Goal: Information Seeking & Learning: Check status

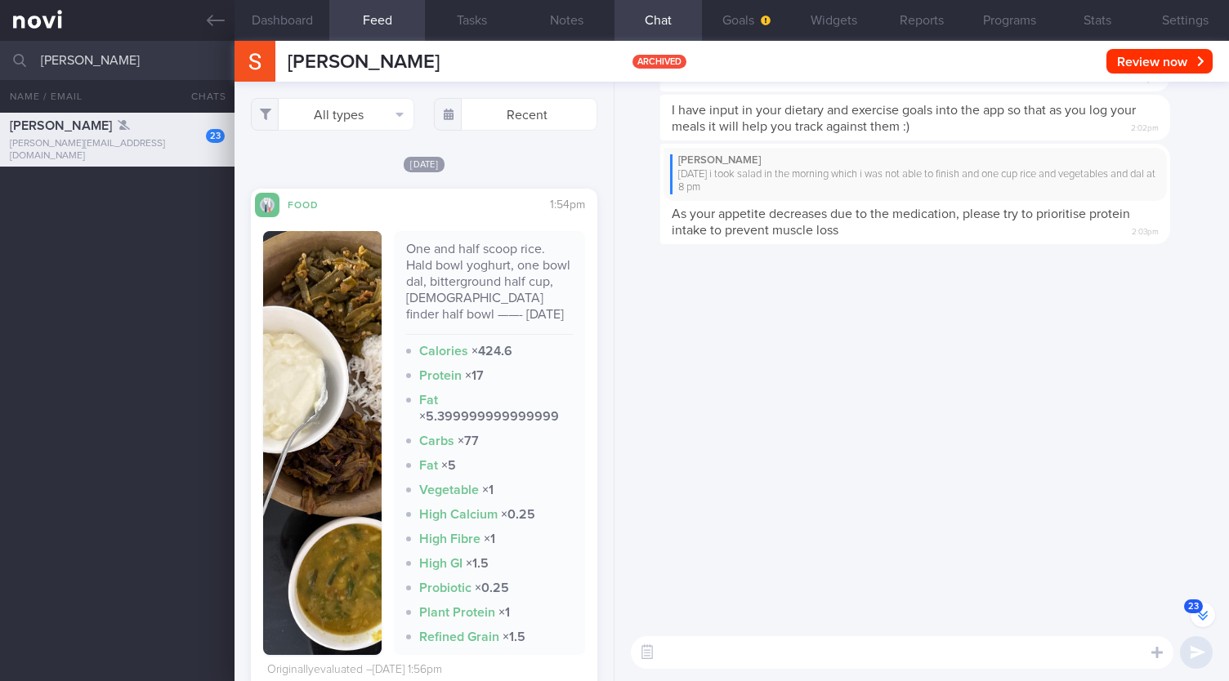
select select "7"
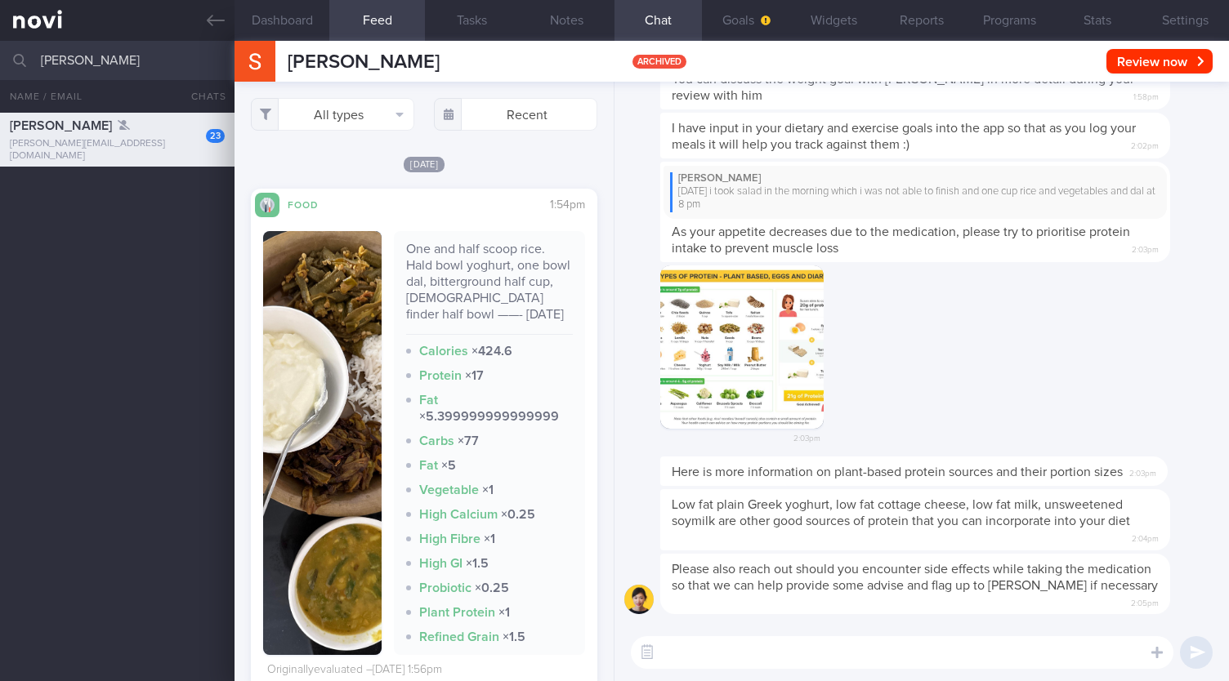
click at [377, 26] on button "Feed 1+" at bounding box center [376, 20] width 95 height 41
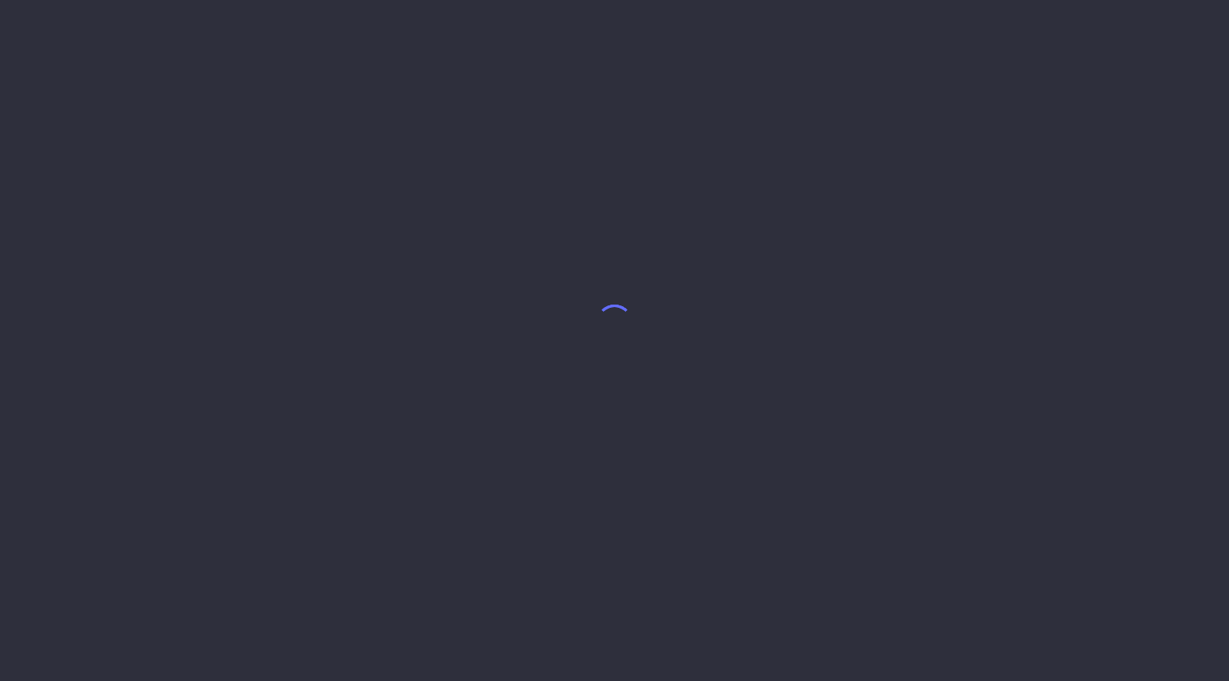
select select "7"
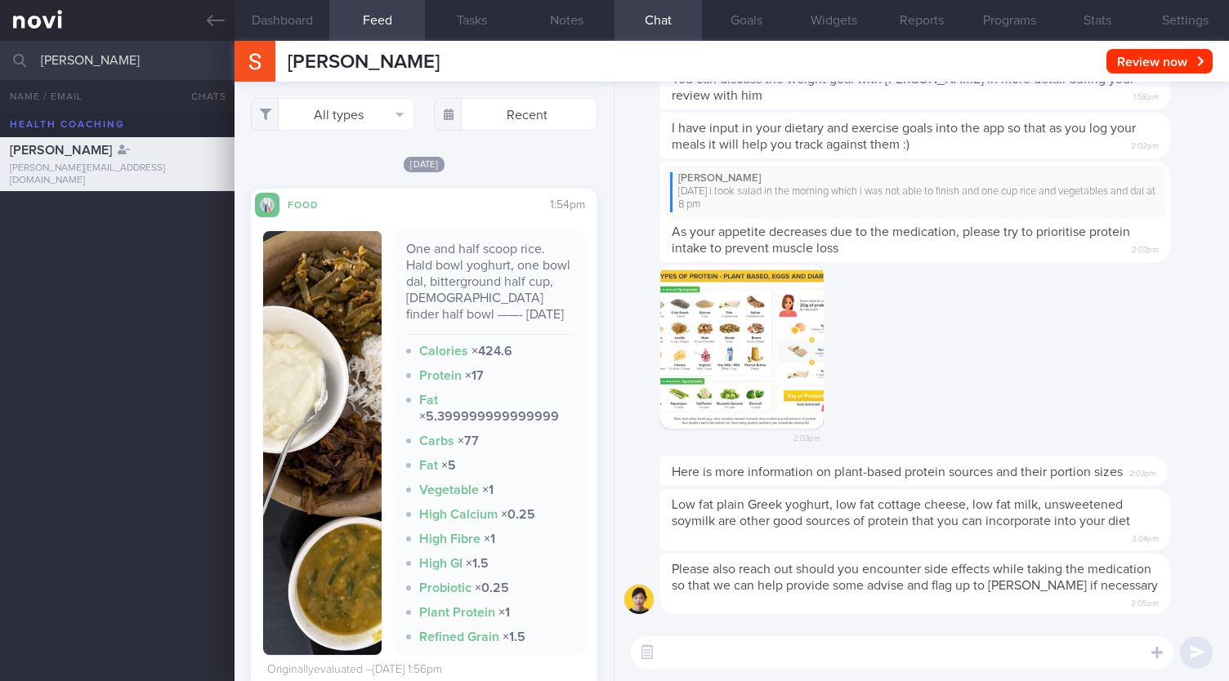
click at [120, 65] on input "[PERSON_NAME]" at bounding box center [614, 60] width 1229 height 39
type input "d"
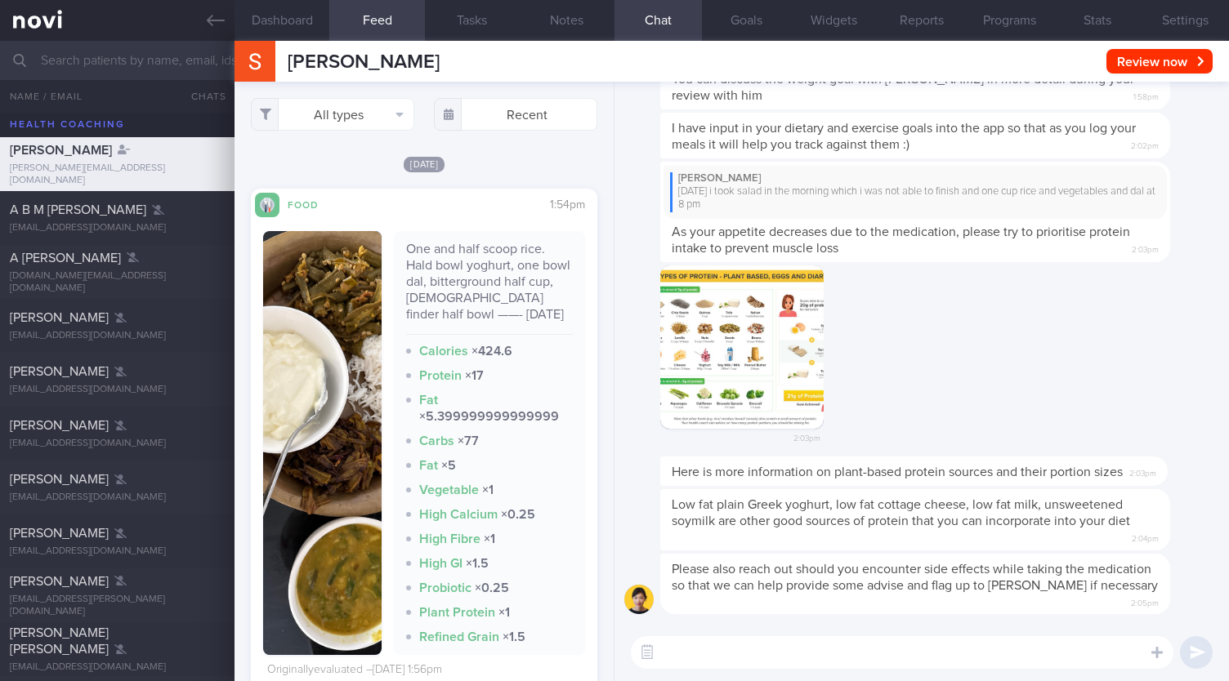
click at [120, 65] on input "text" at bounding box center [614, 60] width 1229 height 39
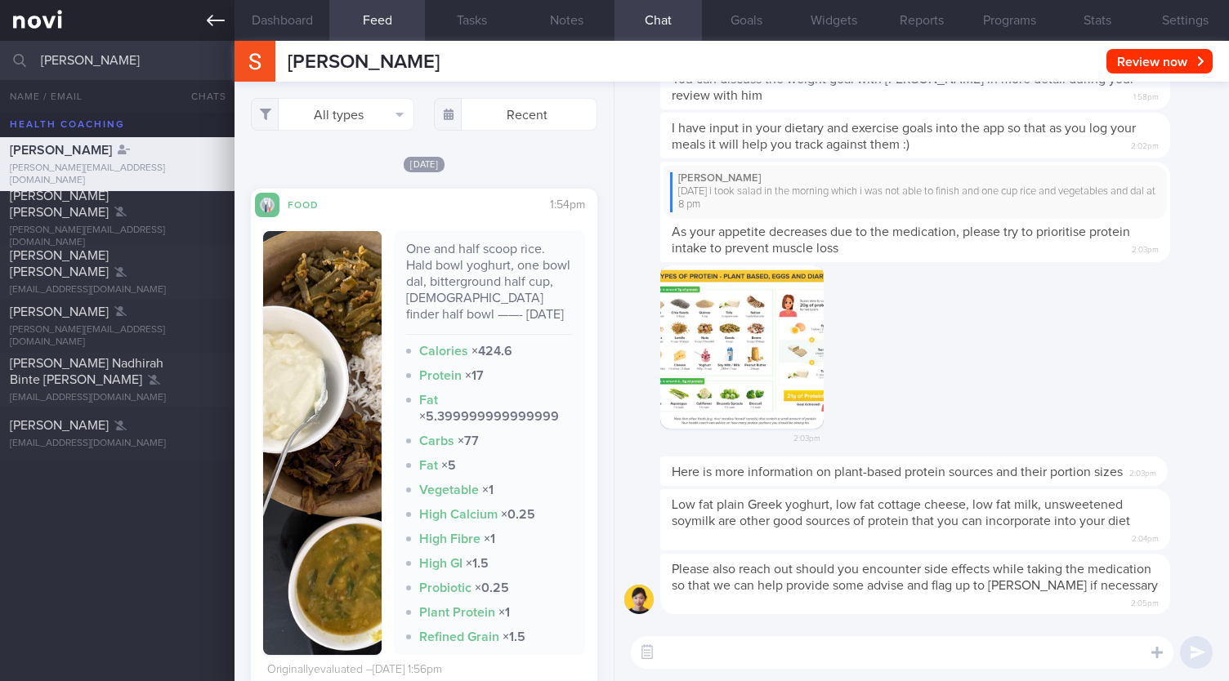
click at [209, 14] on icon at bounding box center [216, 20] width 18 height 18
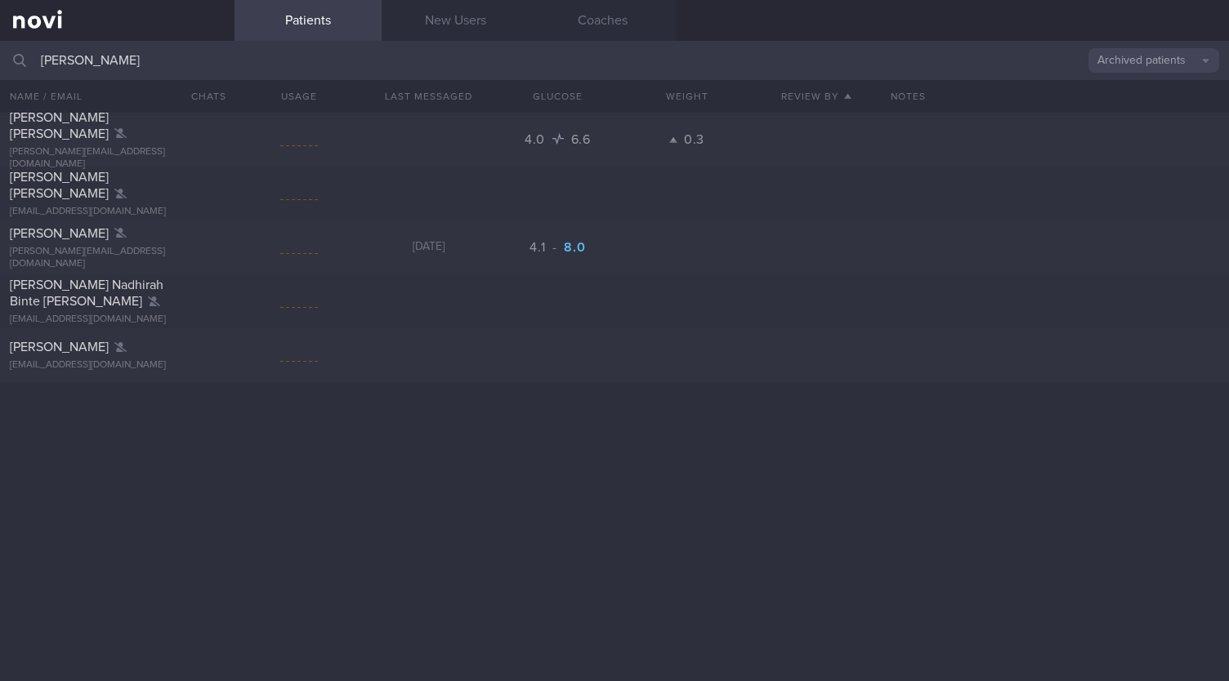
click at [1116, 50] on button "Archived patients" at bounding box center [1153, 60] width 131 height 25
click at [1104, 107] on button "All active patients" at bounding box center [1153, 112] width 131 height 25
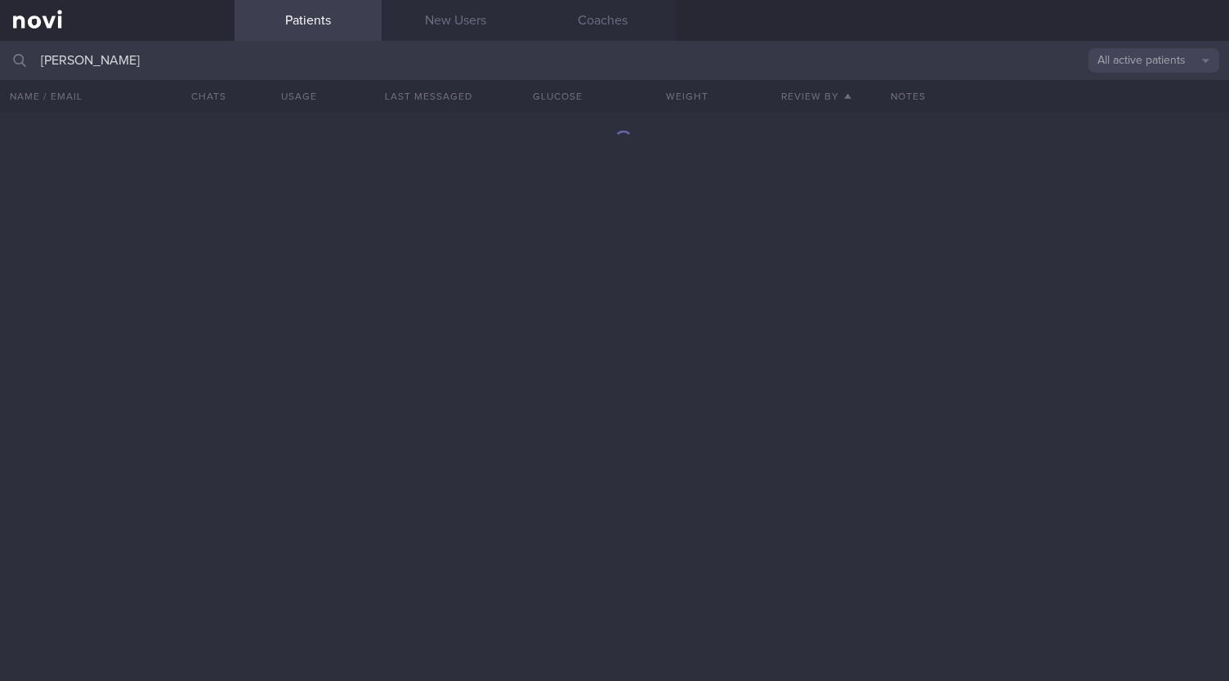
click at [511, 73] on input "sarah da" at bounding box center [614, 60] width 1229 height 39
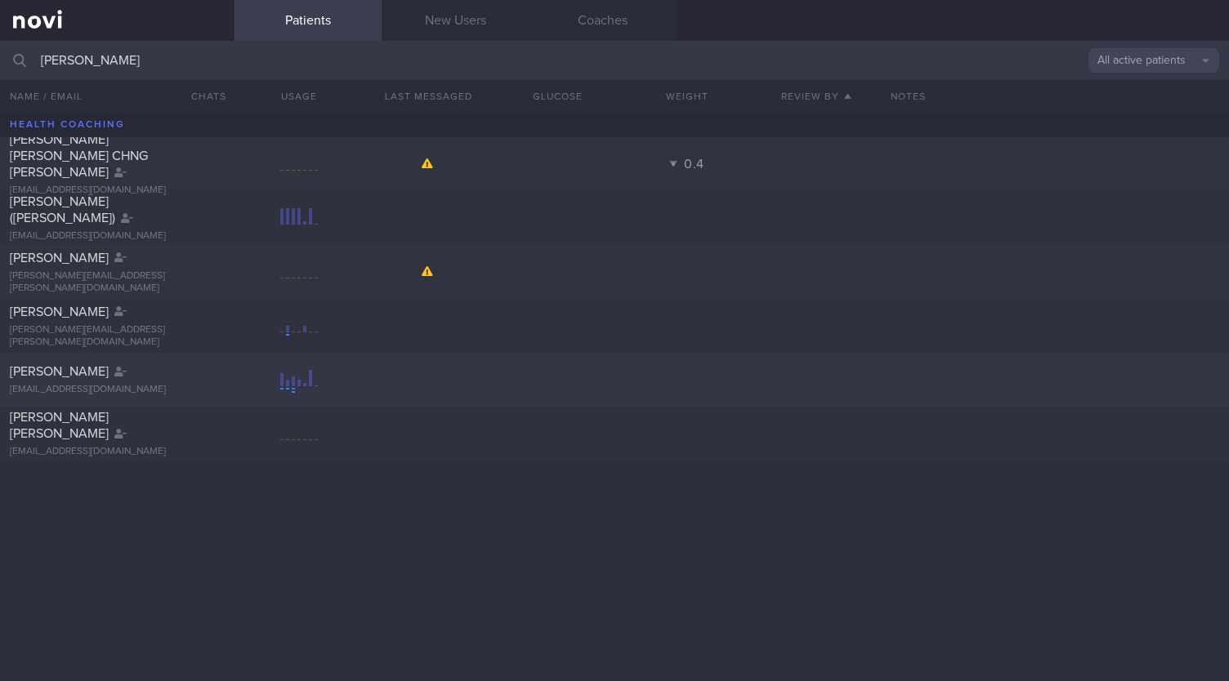
type input "sarah"
click at [113, 366] on div "Sarah Daud" at bounding box center [115, 372] width 211 height 16
select select "7"
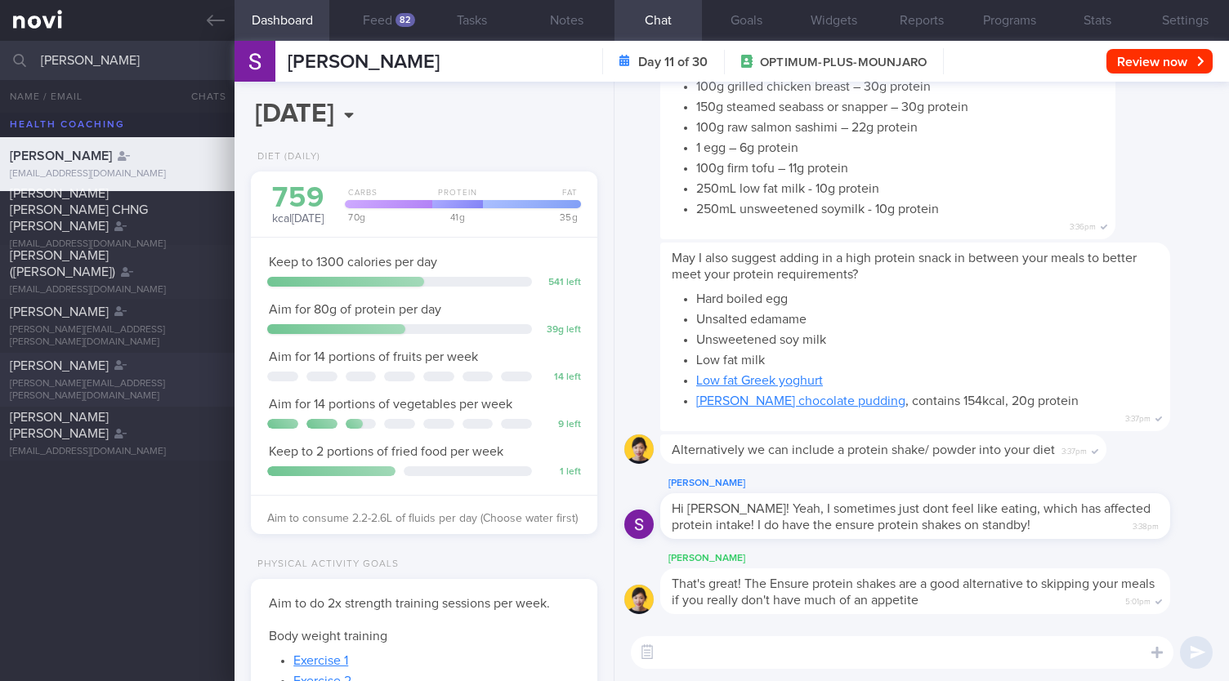
scroll to position [175, 304]
click at [393, 26] on button "Feed 82" at bounding box center [376, 20] width 95 height 41
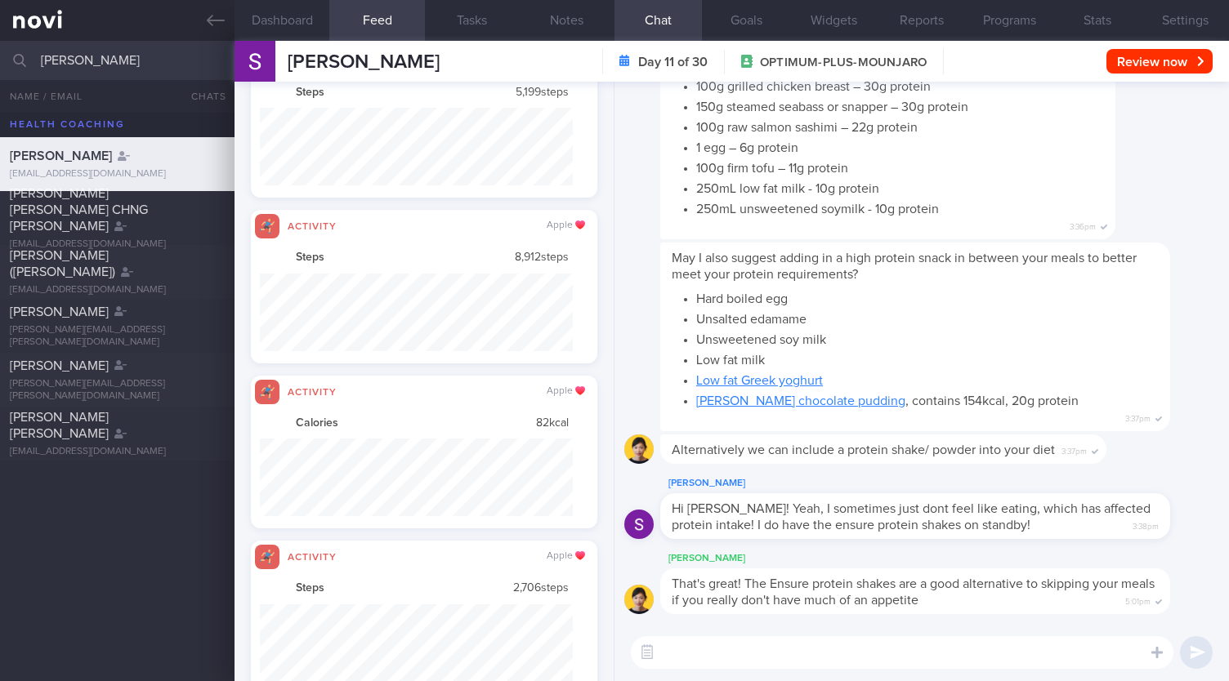
scroll to position [816851, 816616]
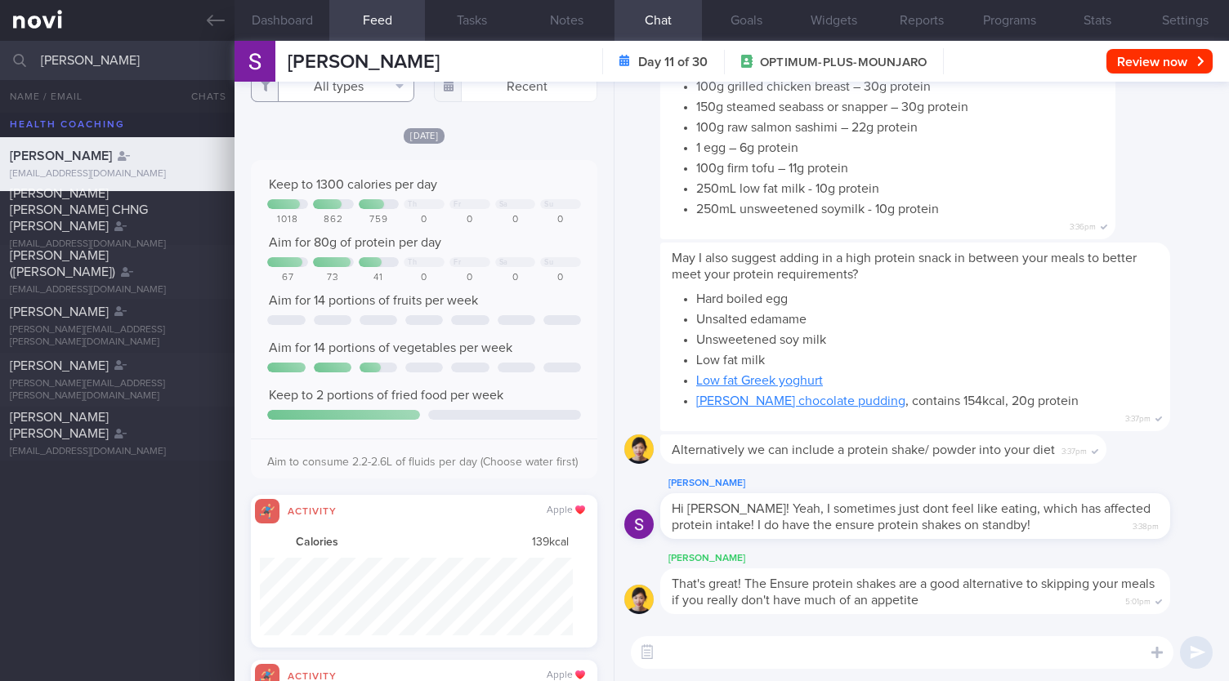
click at [337, 87] on button "All types" at bounding box center [332, 85] width 163 height 33
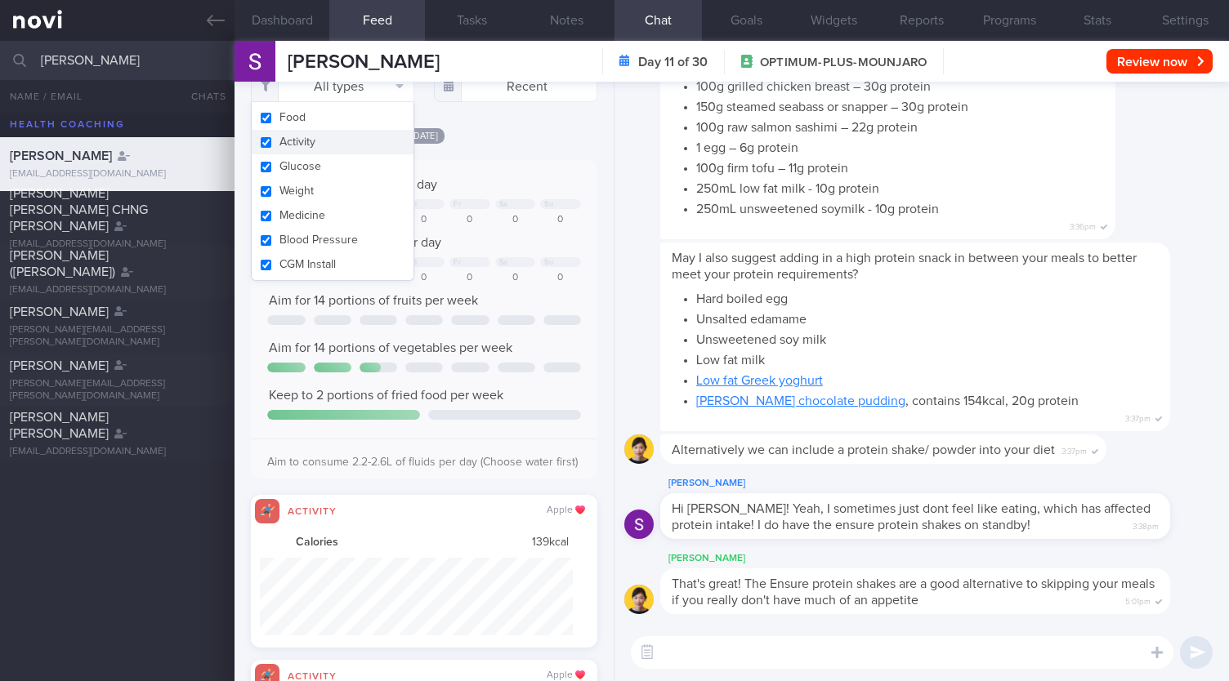
click at [283, 149] on button "Activity" at bounding box center [333, 142] width 162 height 25
checkbox input "false"
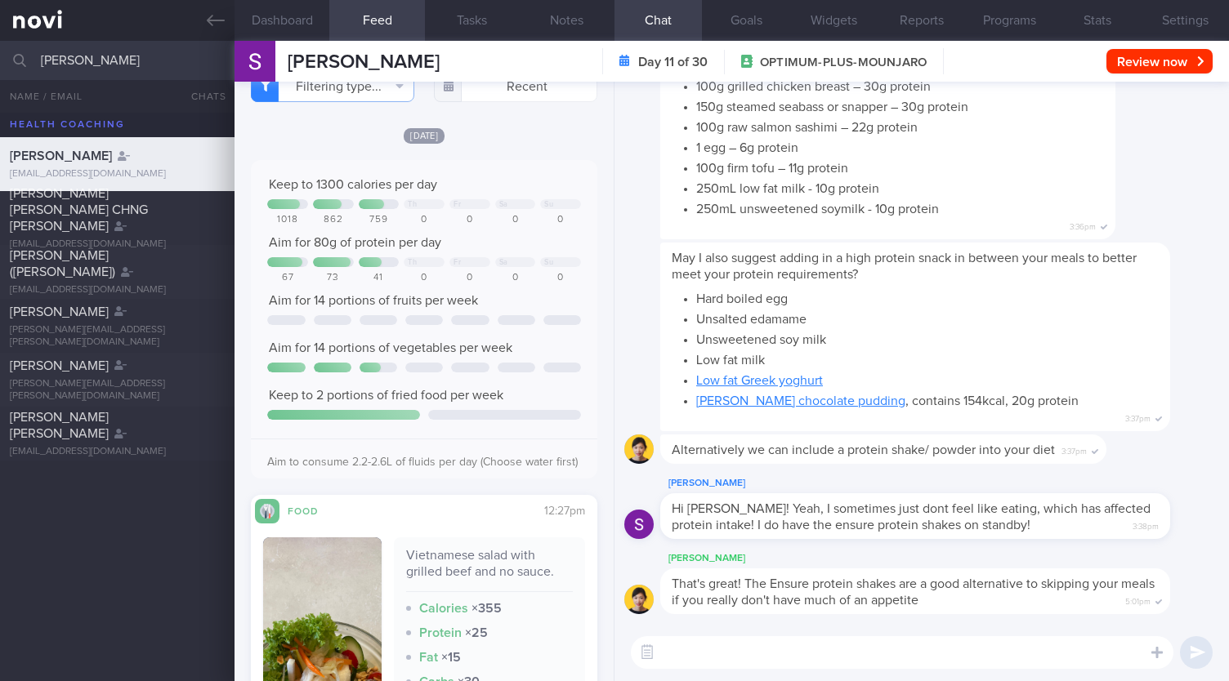
click at [480, 532] on div "Food 12:27pm Vietnamese salad with grilled beef and no sauce. Calories × 355 Pr…" at bounding box center [424, 676] width 346 height 363
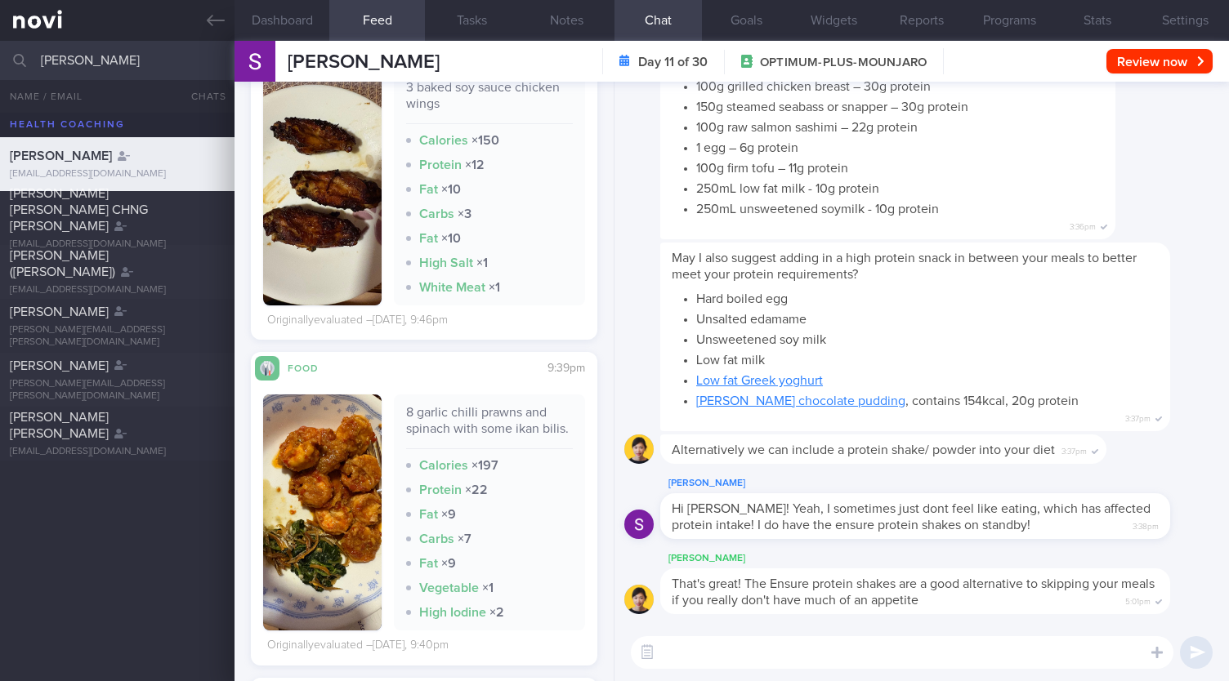
click at [302, 505] on button "button" at bounding box center [322, 513] width 118 height 236
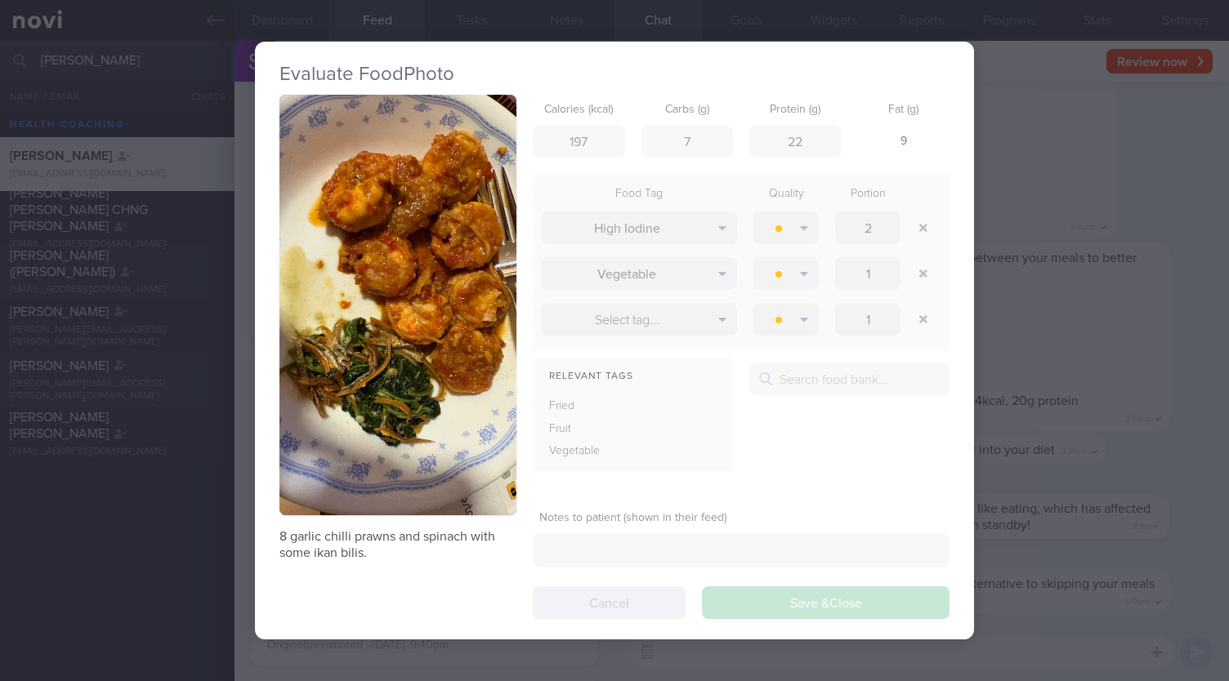
click at [221, 545] on div "Evaluate Food Photo 8 garlic chilli prawns and spinach with some ikan bilis. Ca…" at bounding box center [614, 340] width 1229 height 681
